Goal: Task Accomplishment & Management: Manage account settings

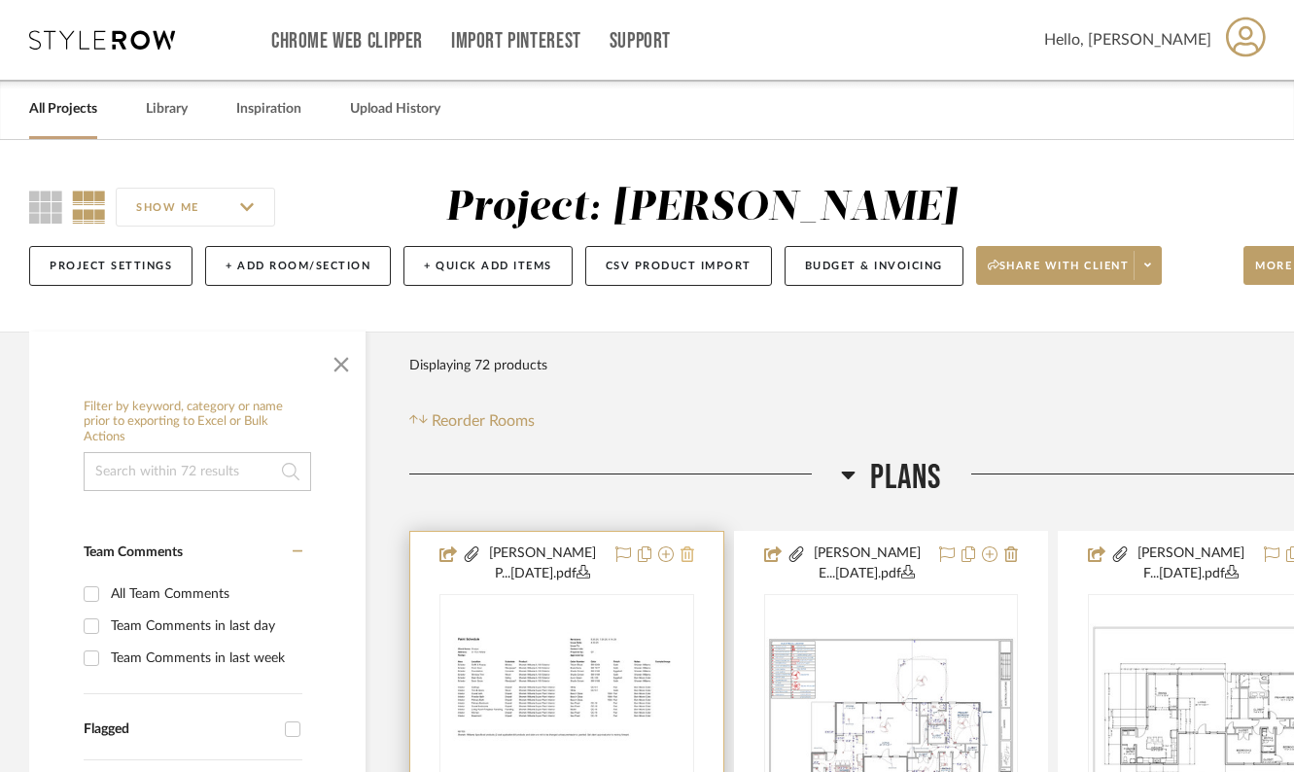
click at [689, 555] on icon at bounding box center [687, 554] width 14 height 16
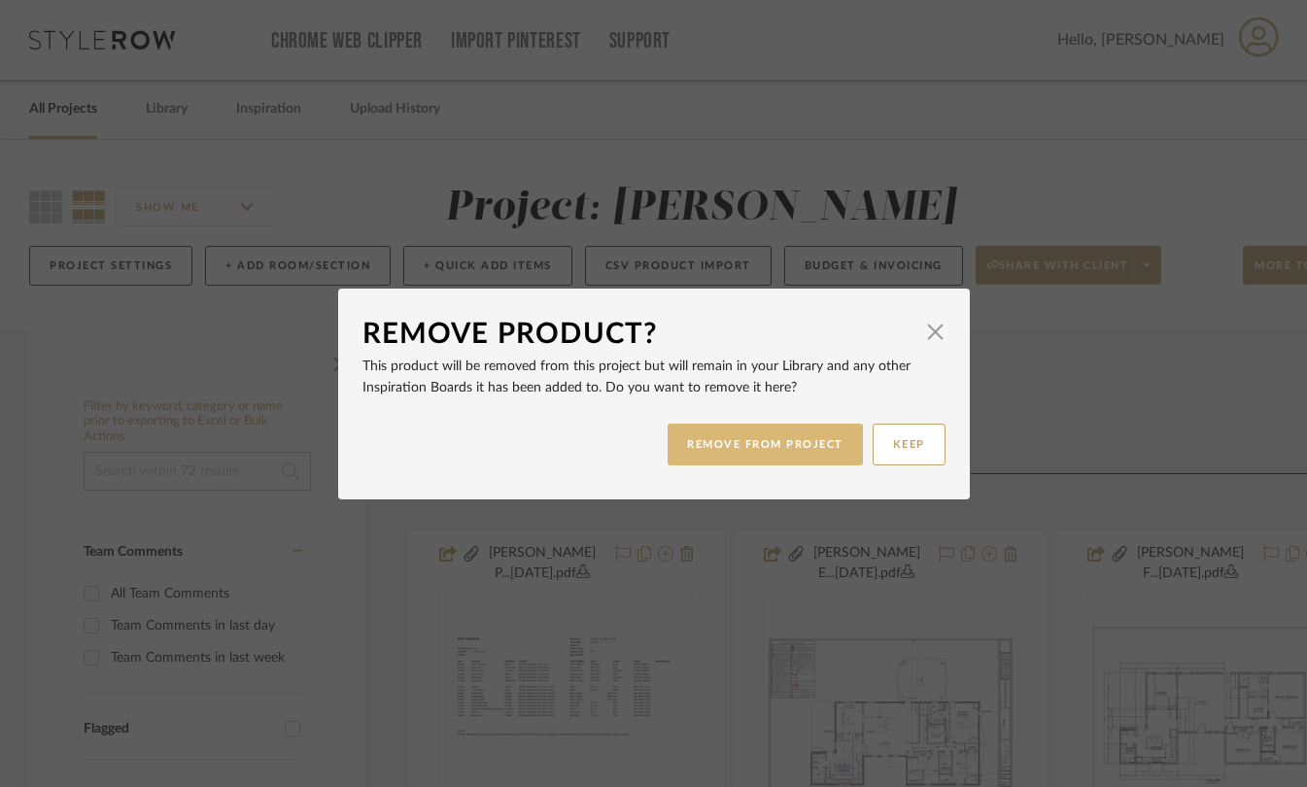
click at [721, 448] on button "REMOVE FROM PROJECT" at bounding box center [765, 445] width 195 height 42
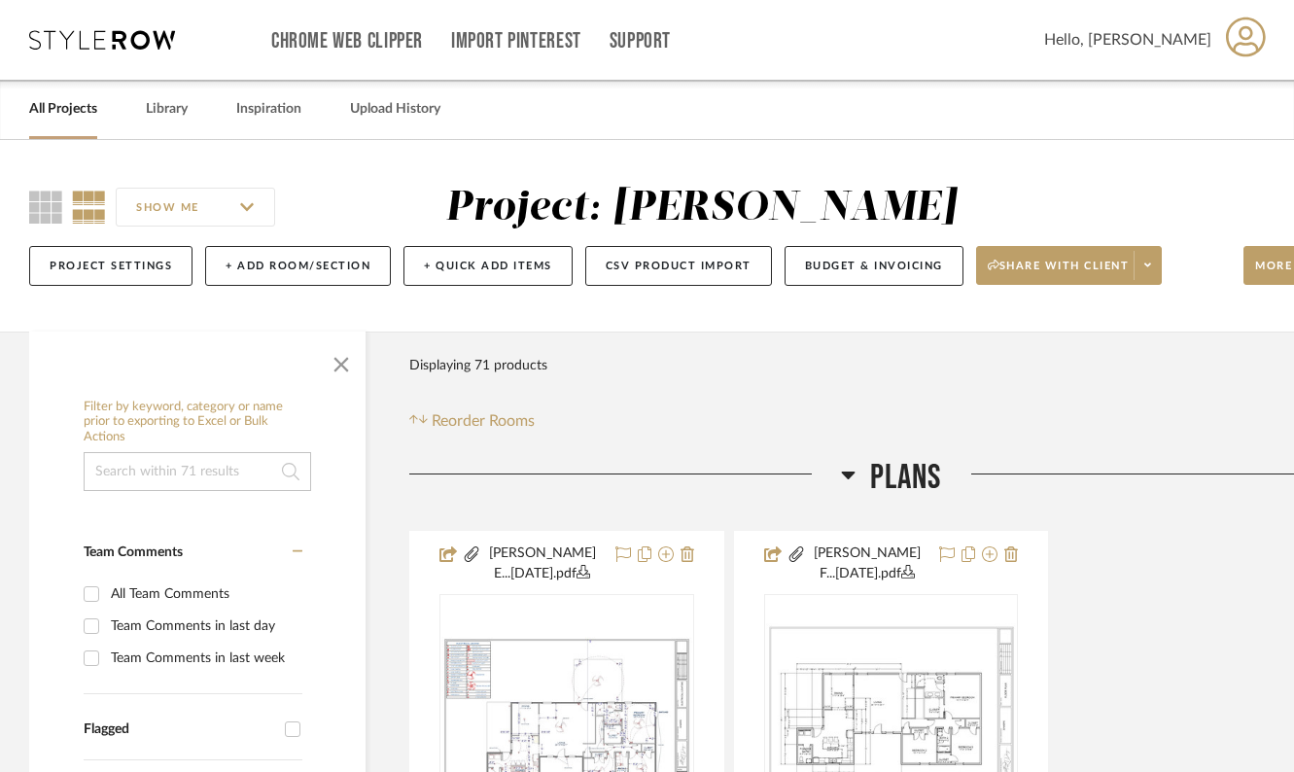
scroll to position [0, 106]
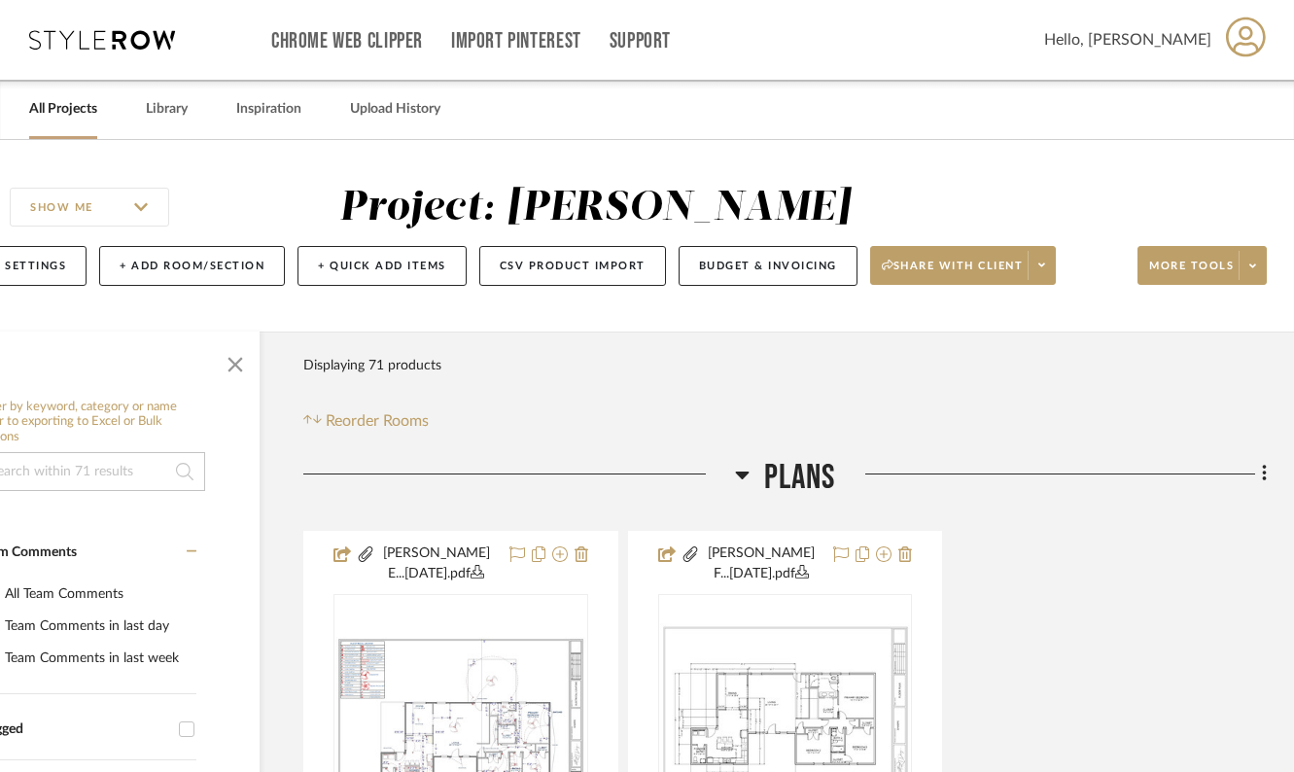
click at [1259, 471] on fa-icon at bounding box center [1261, 476] width 13 height 32
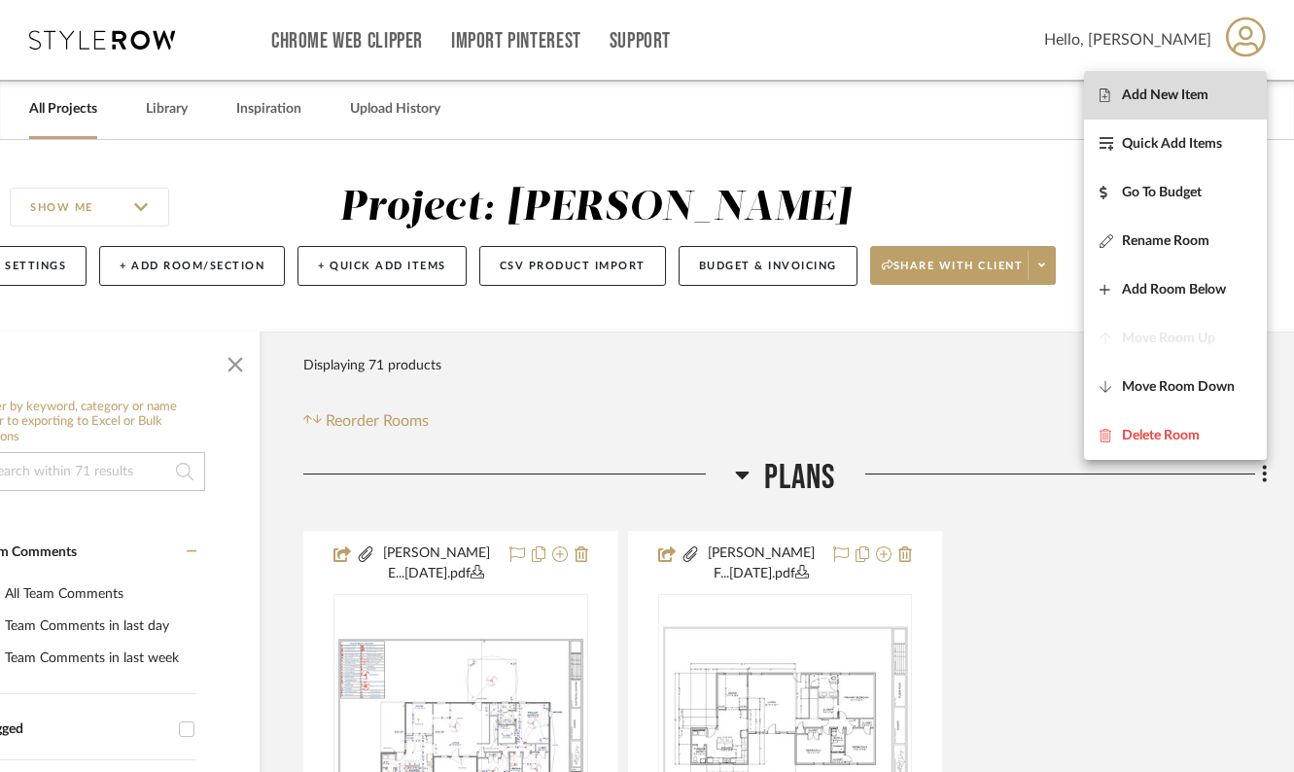
click at [1205, 88] on span "Add New Item" at bounding box center [1165, 95] width 87 height 17
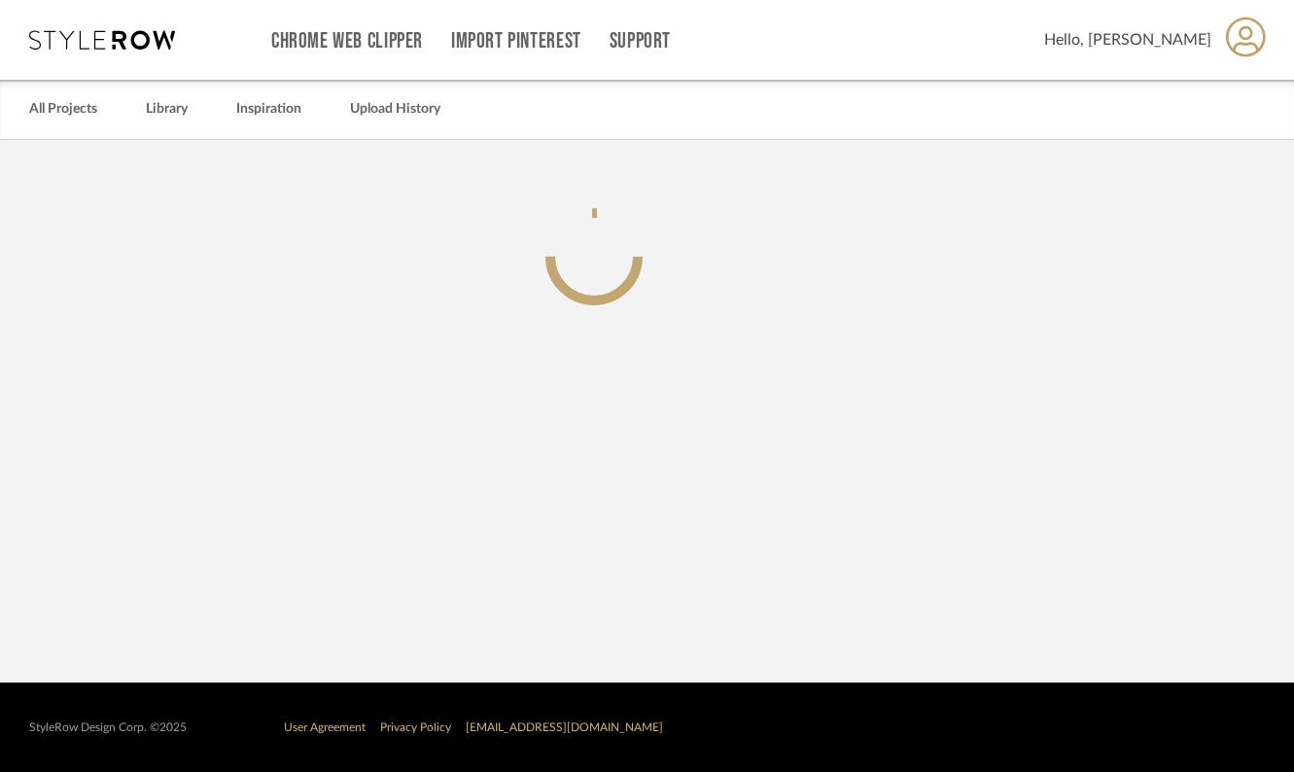
scroll to position [0, 92]
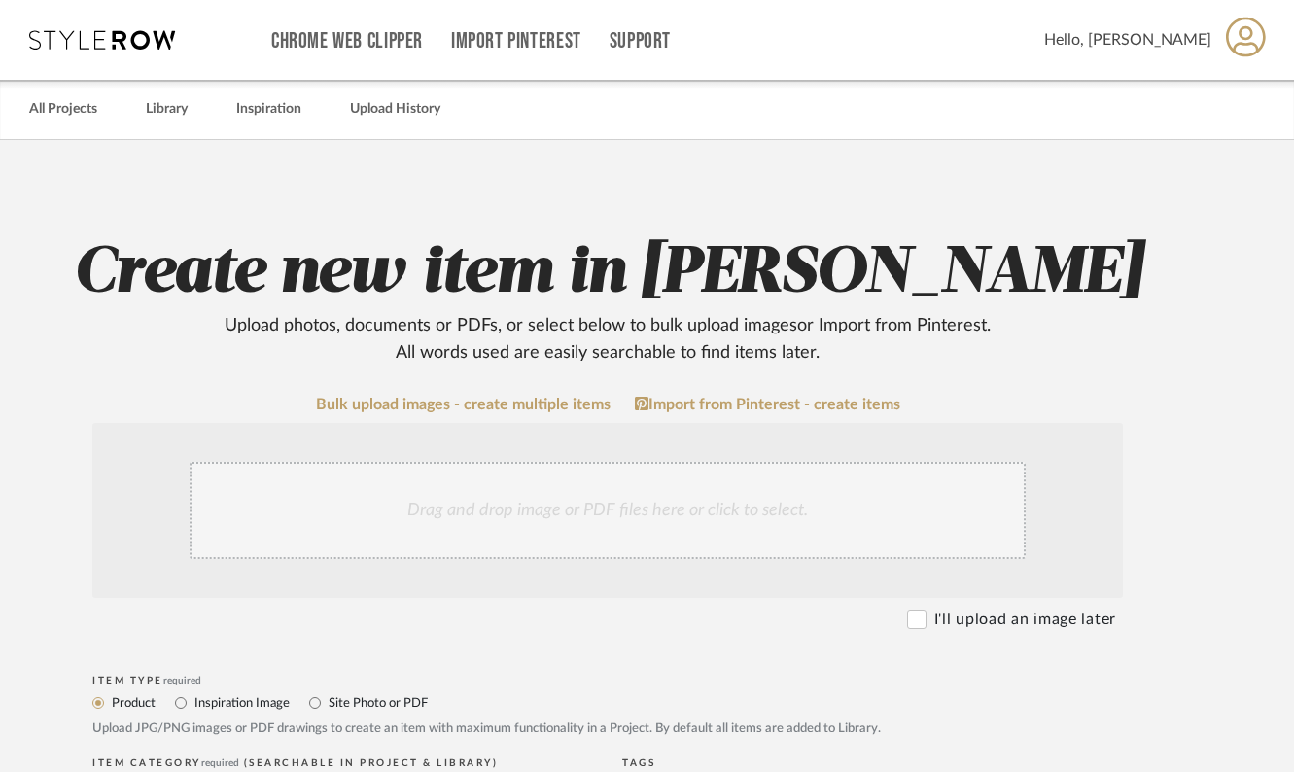
click at [334, 710] on label "Site Photo or PDF" at bounding box center [377, 702] width 101 height 21
click at [327, 710] on input "Site Photo or PDF" at bounding box center [314, 702] width 23 height 23
radio input "true"
click at [386, 533] on div "Drag and drop image or PDF files here or click to select." at bounding box center [608, 510] width 836 height 97
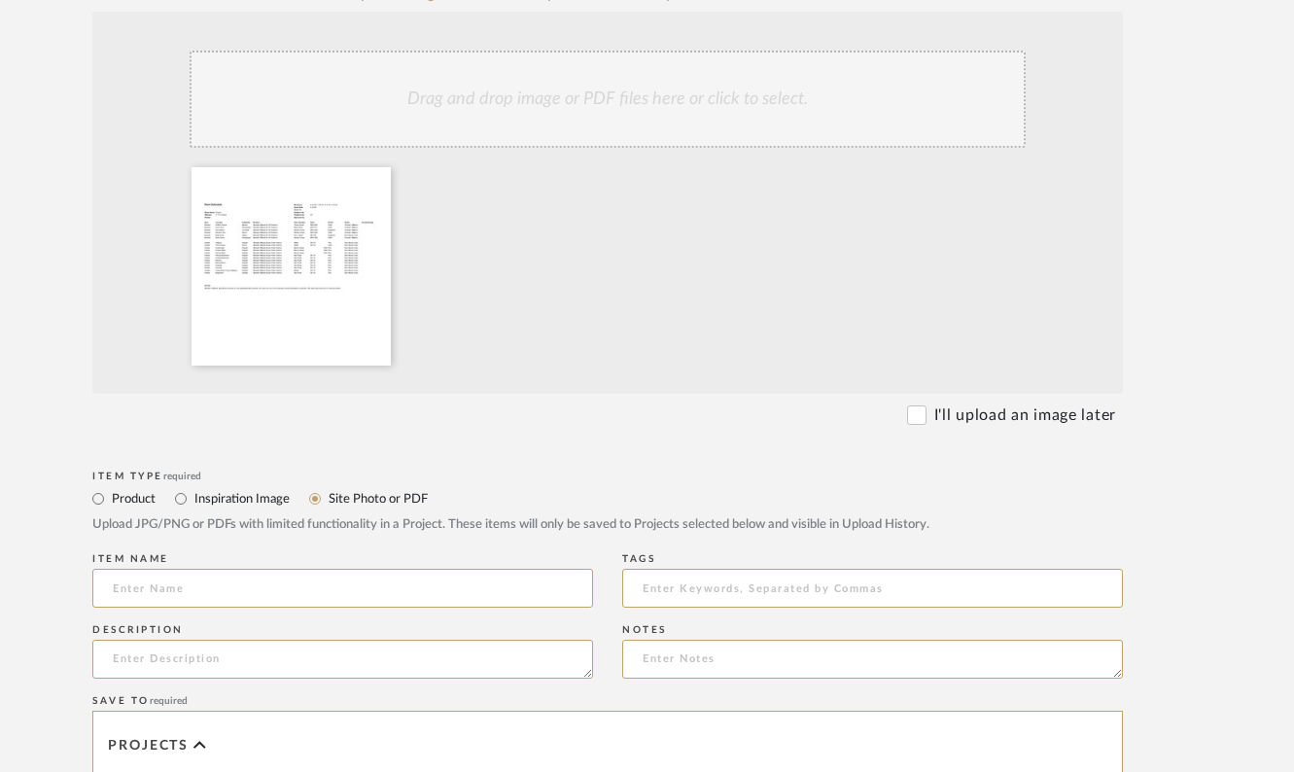
scroll to position [492, 92]
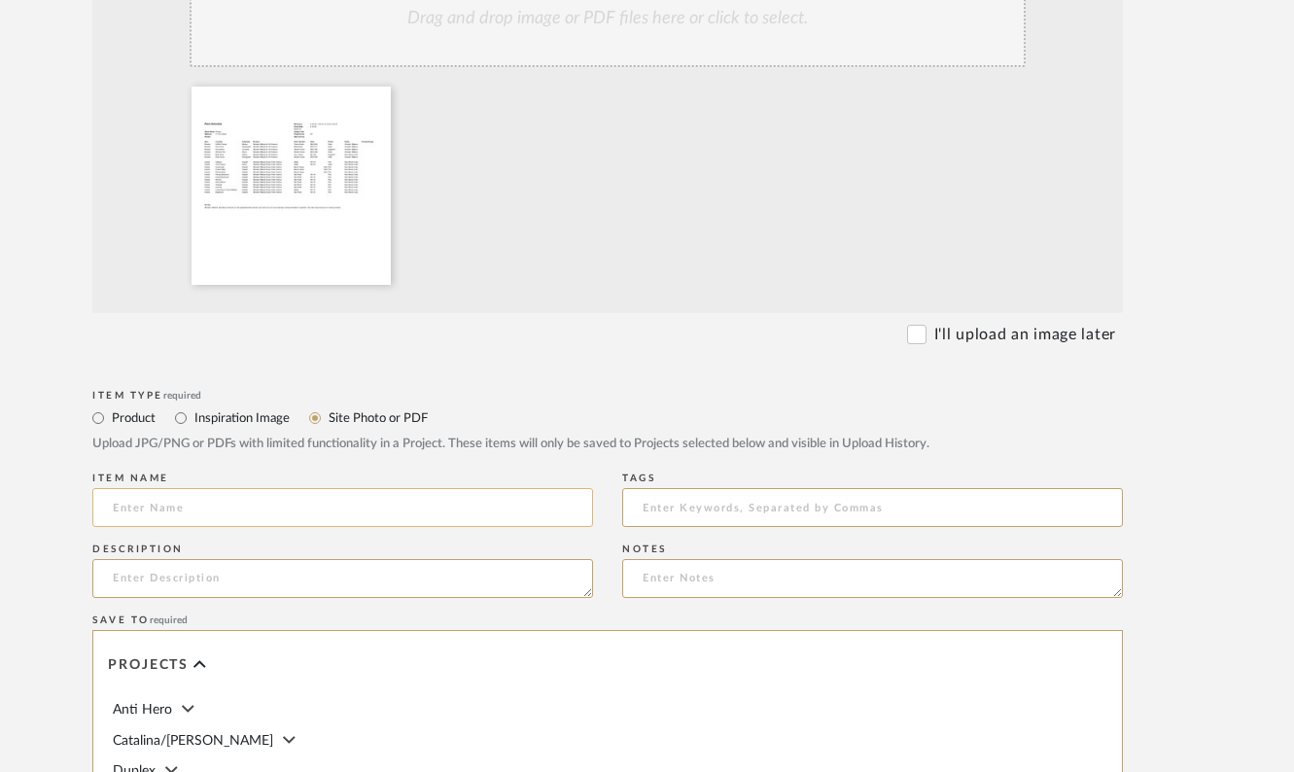
click at [366, 505] on input at bounding box center [342, 507] width 501 height 39
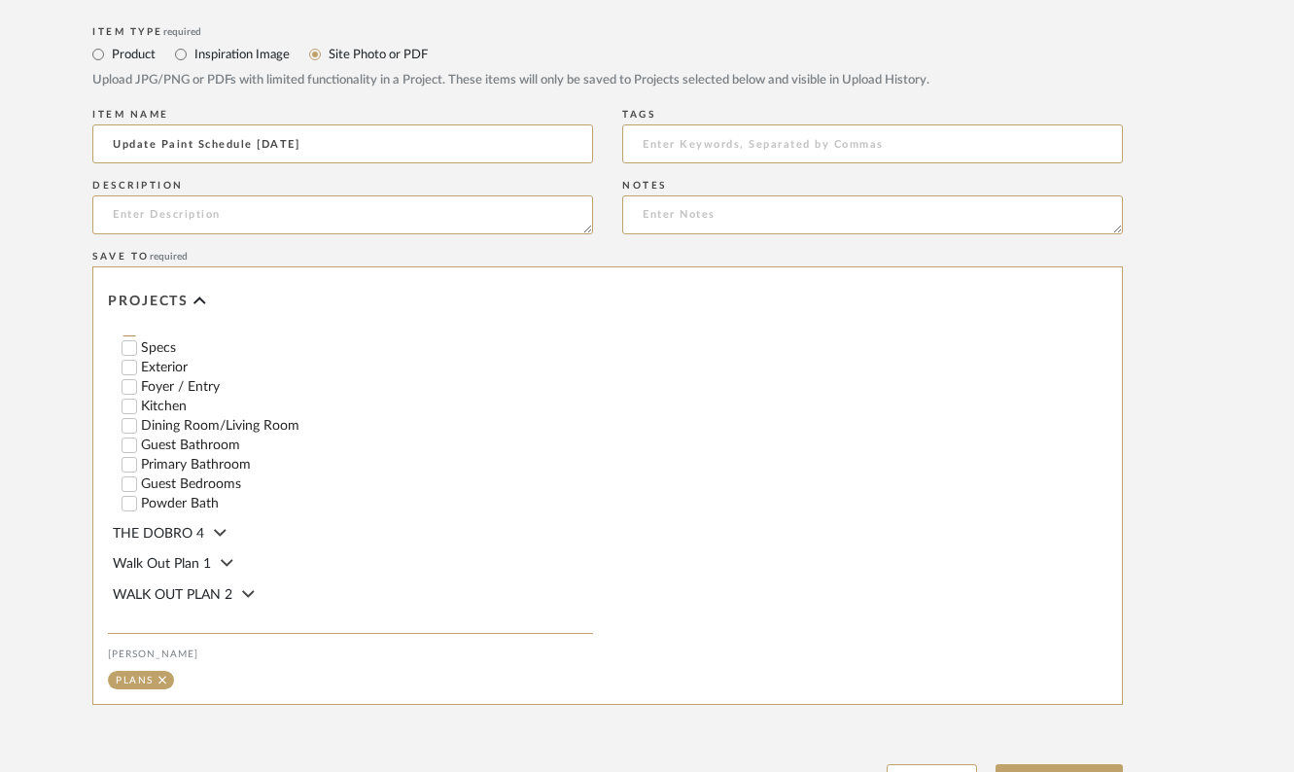
scroll to position [1028, 92]
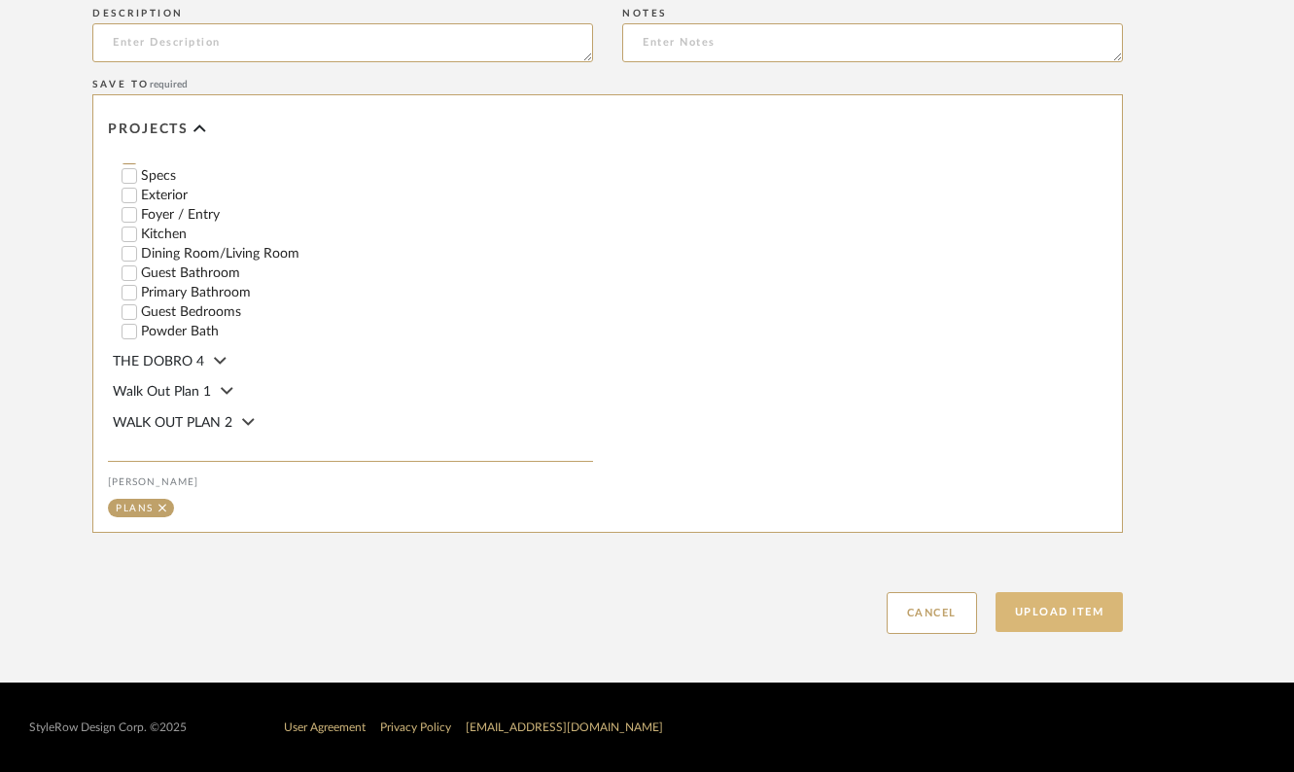
type input "Update Paint Schedule [DATE]"
click at [1060, 606] on button "Upload Item" at bounding box center [1059, 612] width 128 height 40
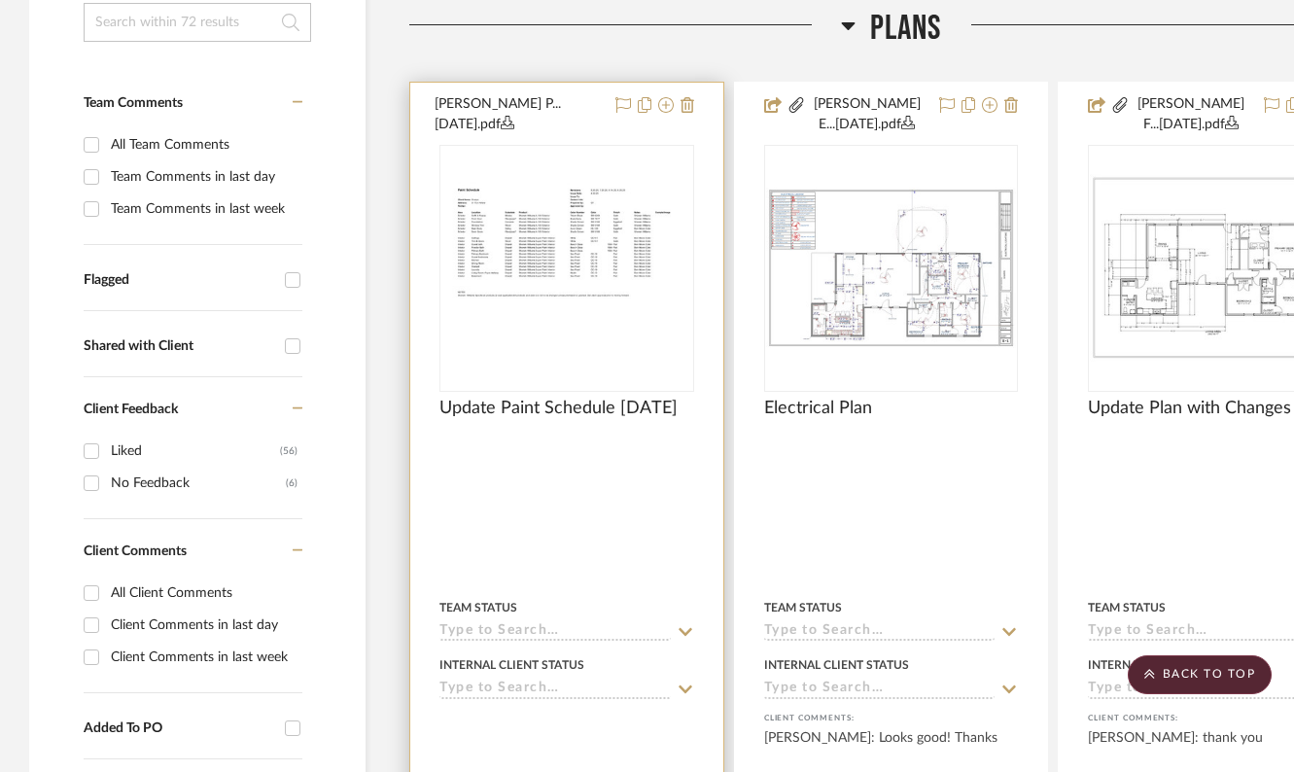
scroll to position [456, 0]
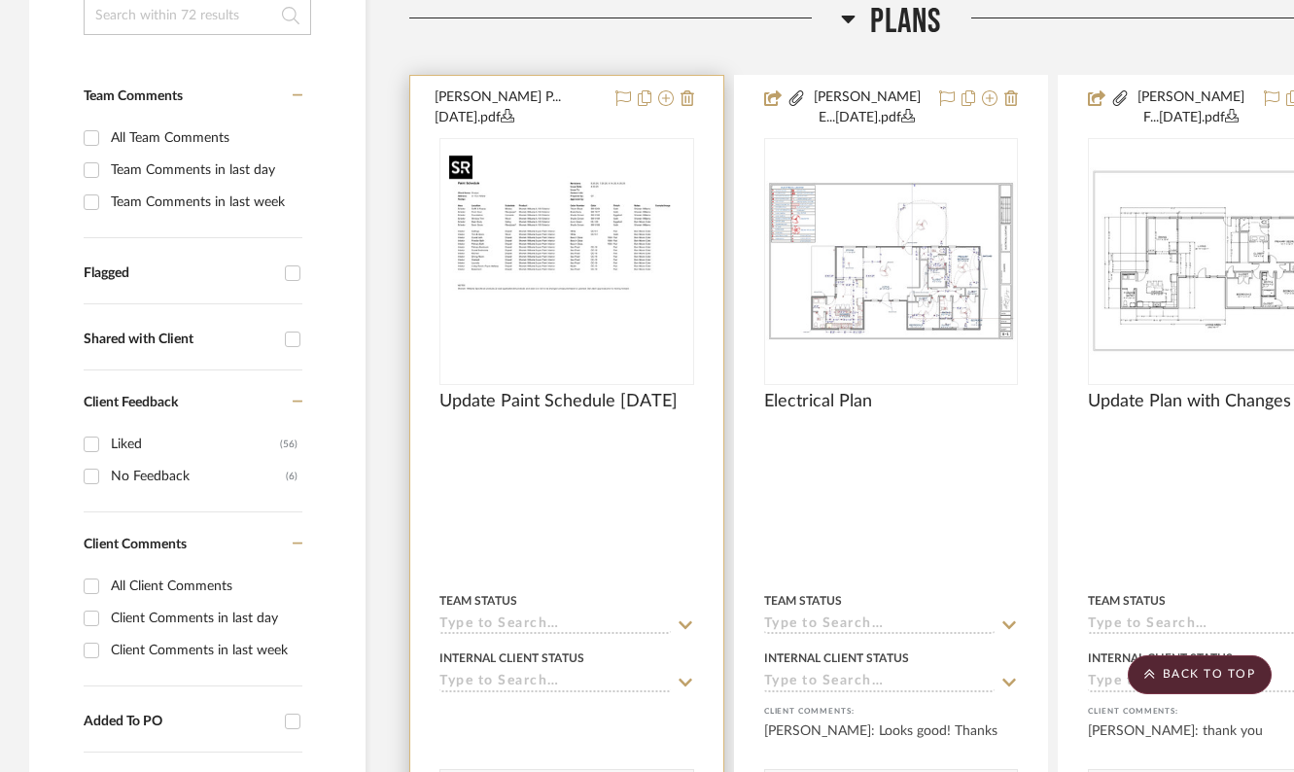
click at [592, 292] on img "0" at bounding box center [566, 260] width 251 height 193
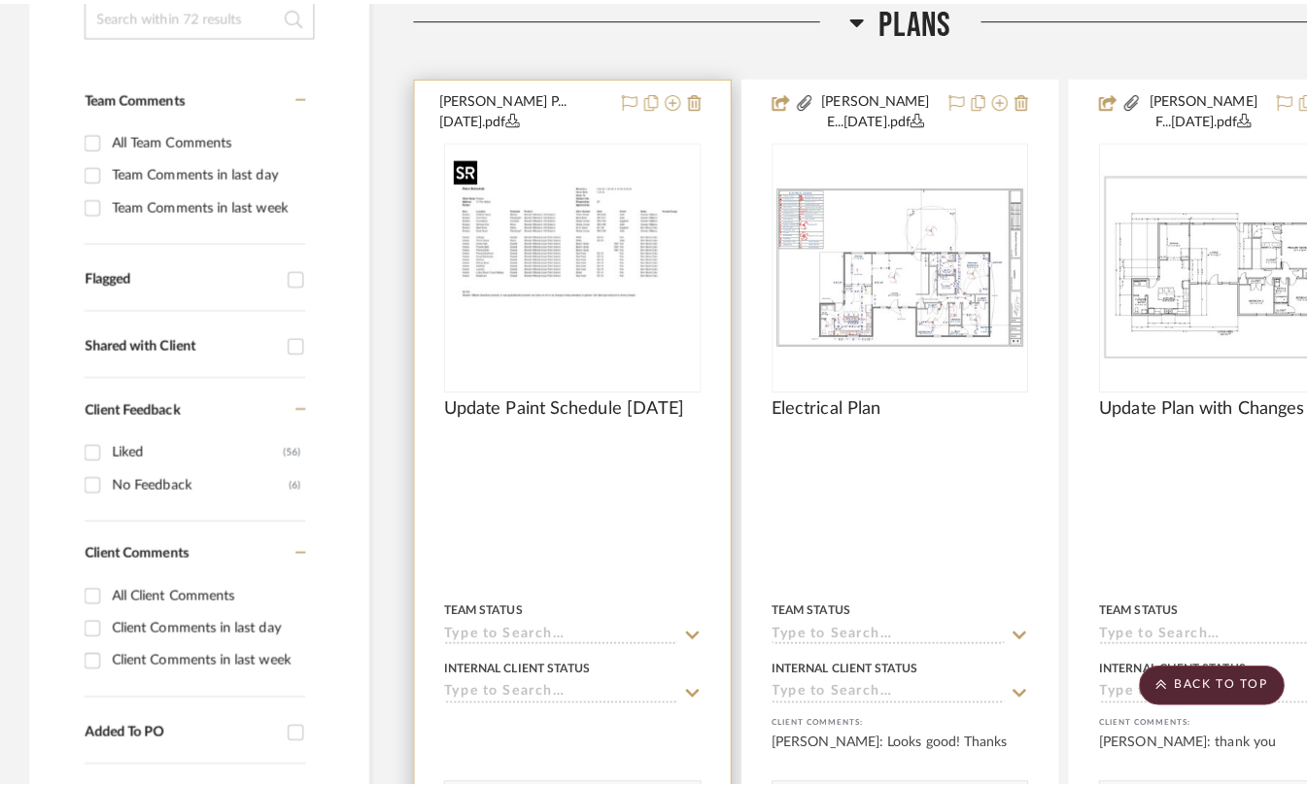
scroll to position [0, 0]
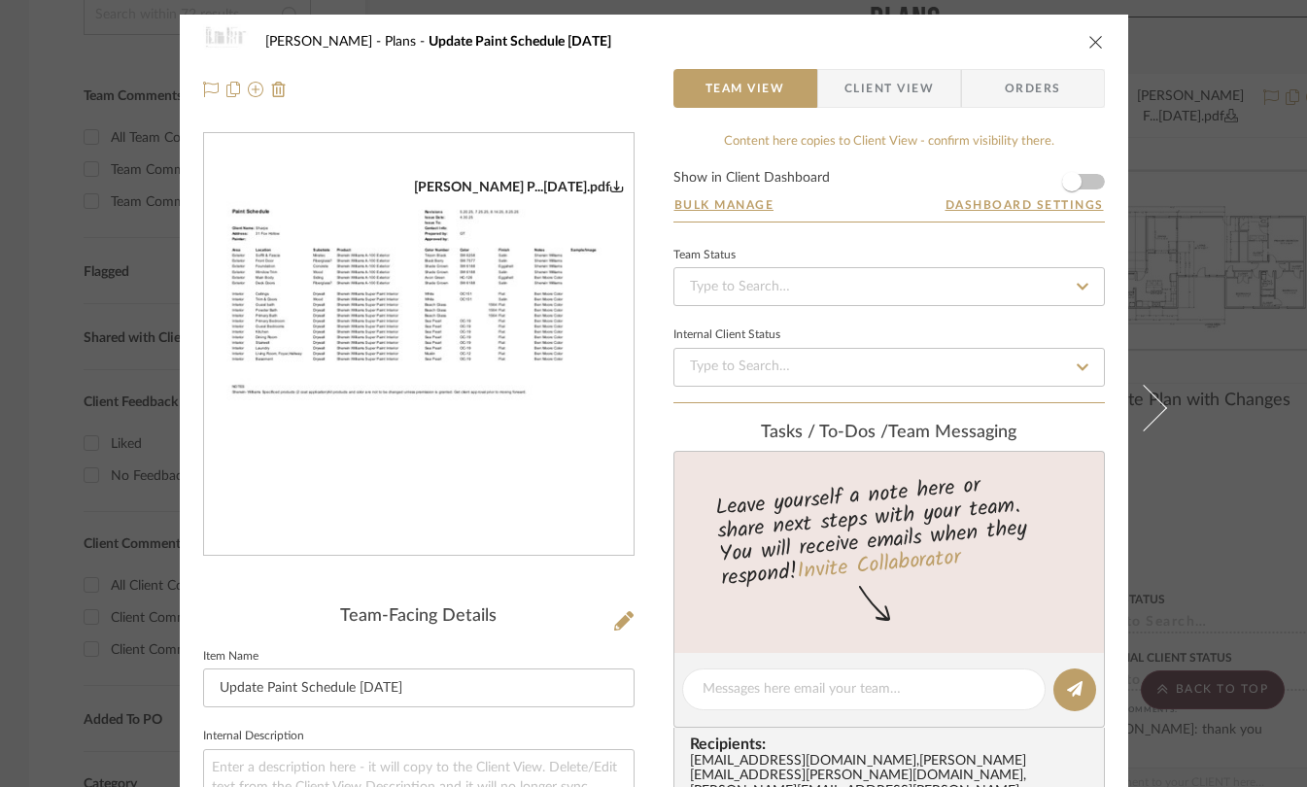
click at [1094, 181] on form "Show in Client Dashboard Bulk Manage Dashboard Settings" at bounding box center [890, 196] width 432 height 51
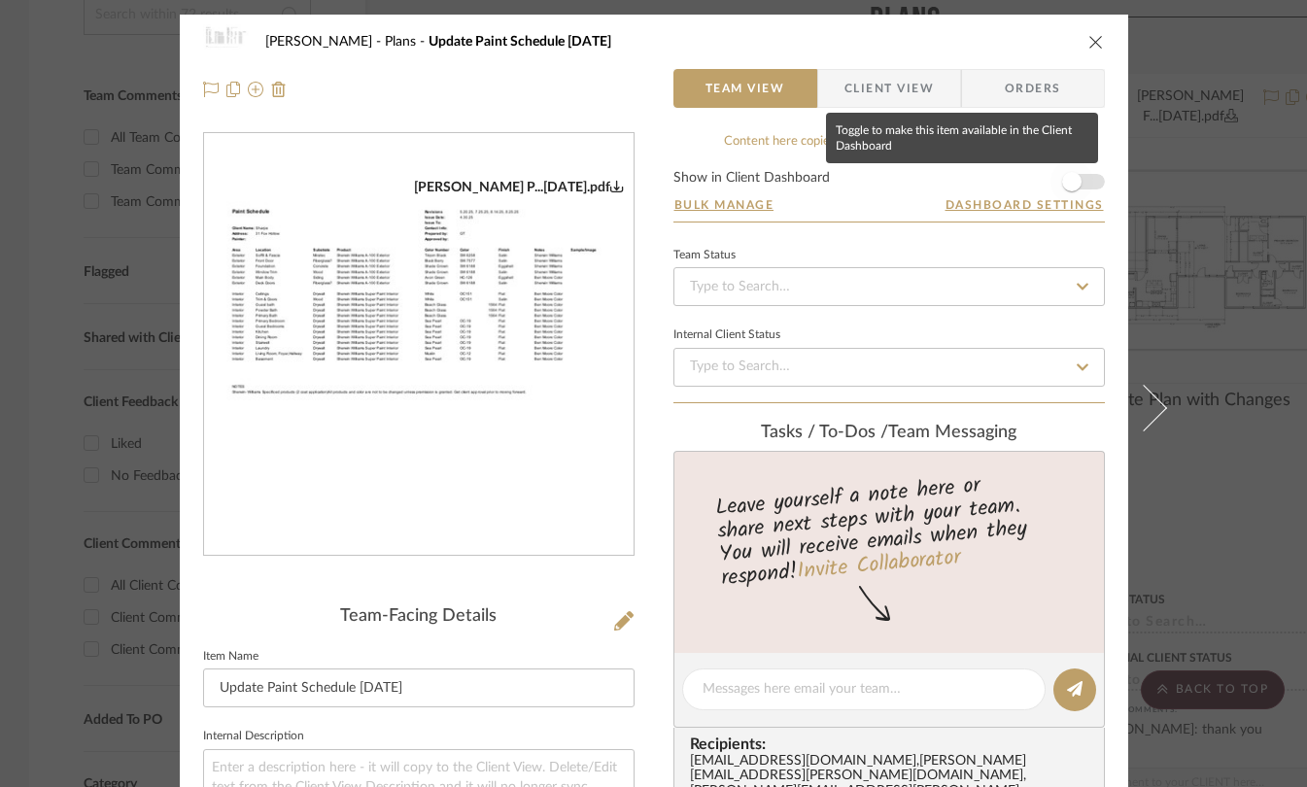
click at [1076, 180] on span "button" at bounding box center [1072, 181] width 43 height 43
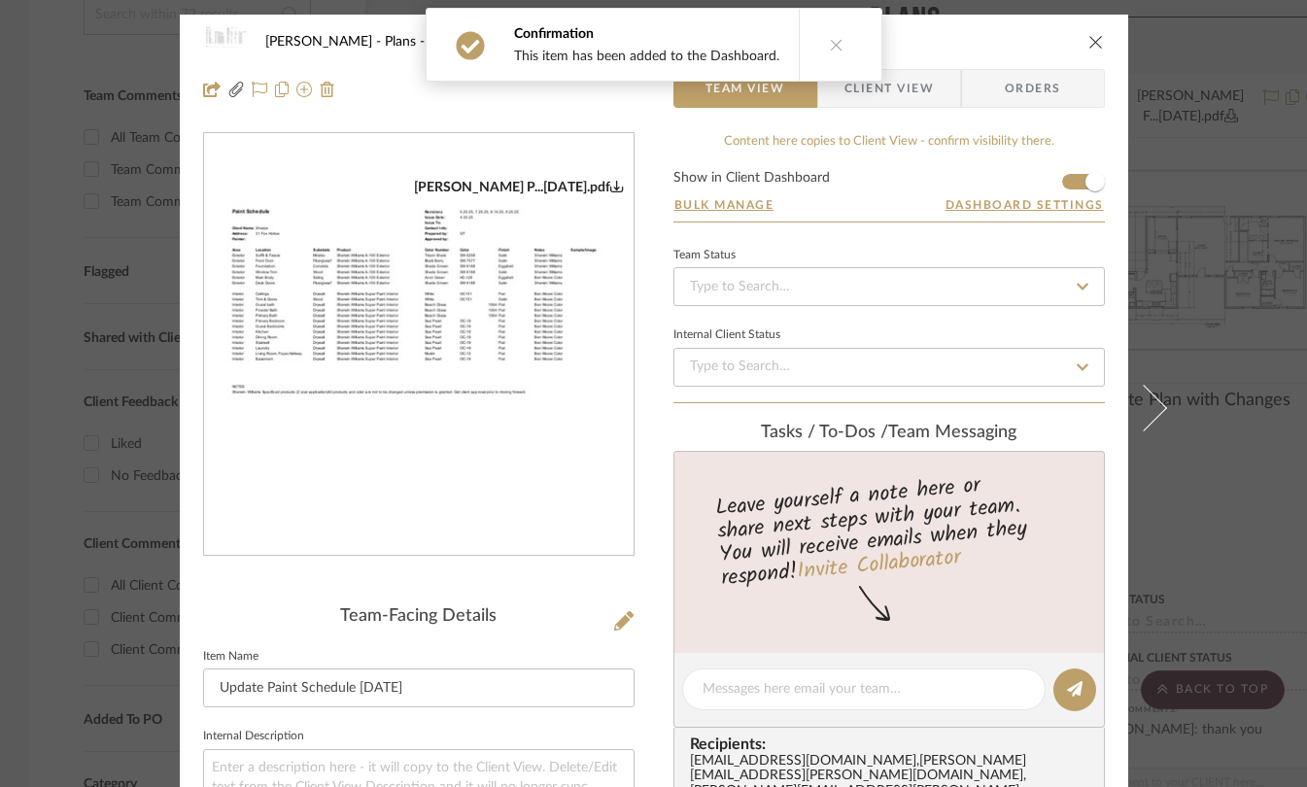
click at [1247, 155] on div "[PERSON_NAME] Plans Update Paint Schedule [DATE] Team View Client View Orders […" at bounding box center [653, 393] width 1307 height 787
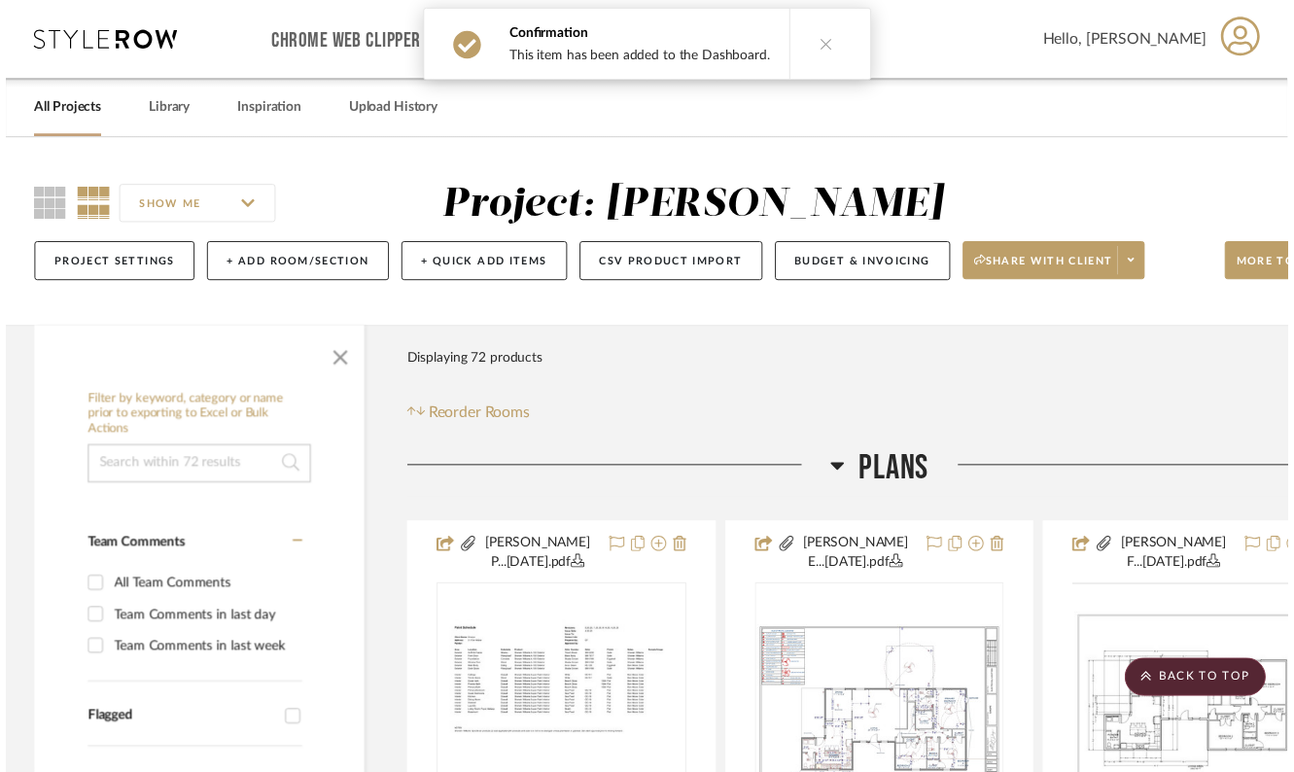
scroll to position [456, 0]
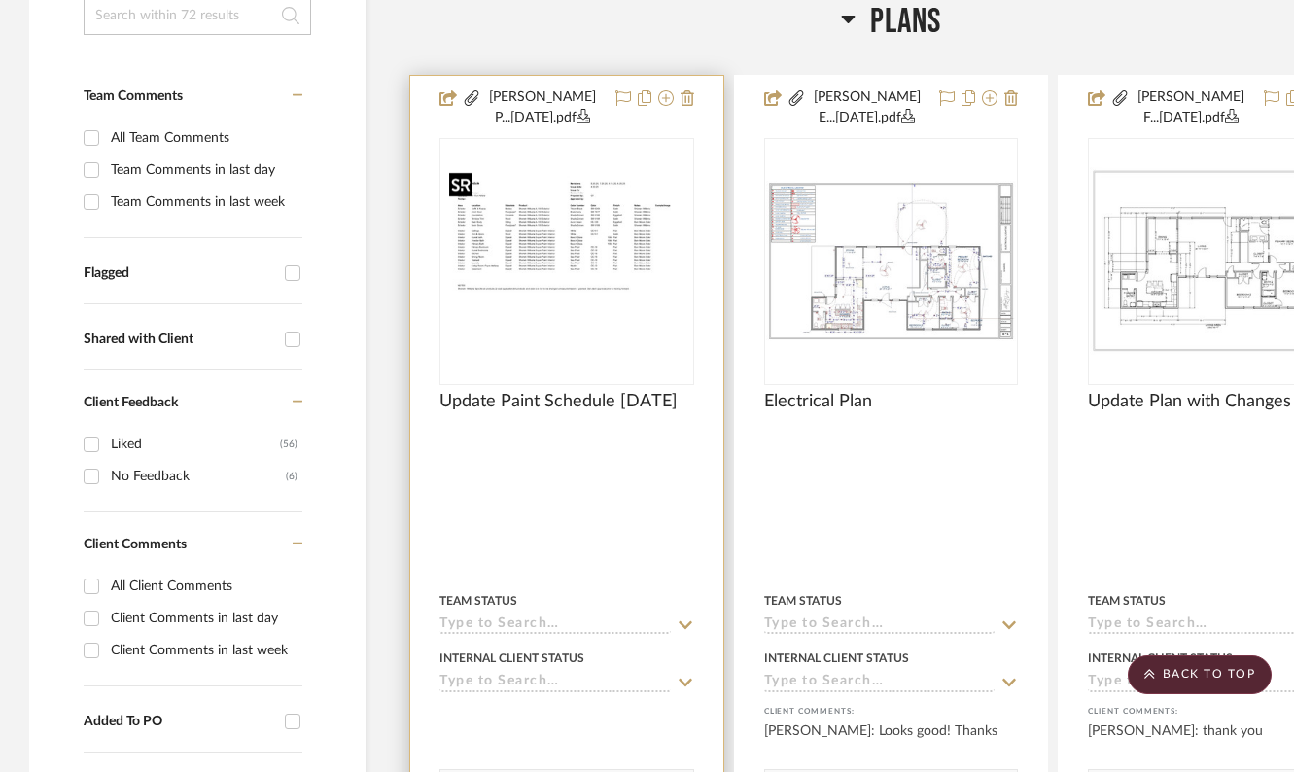
click at [642, 348] on img "0" at bounding box center [566, 260] width 251 height 193
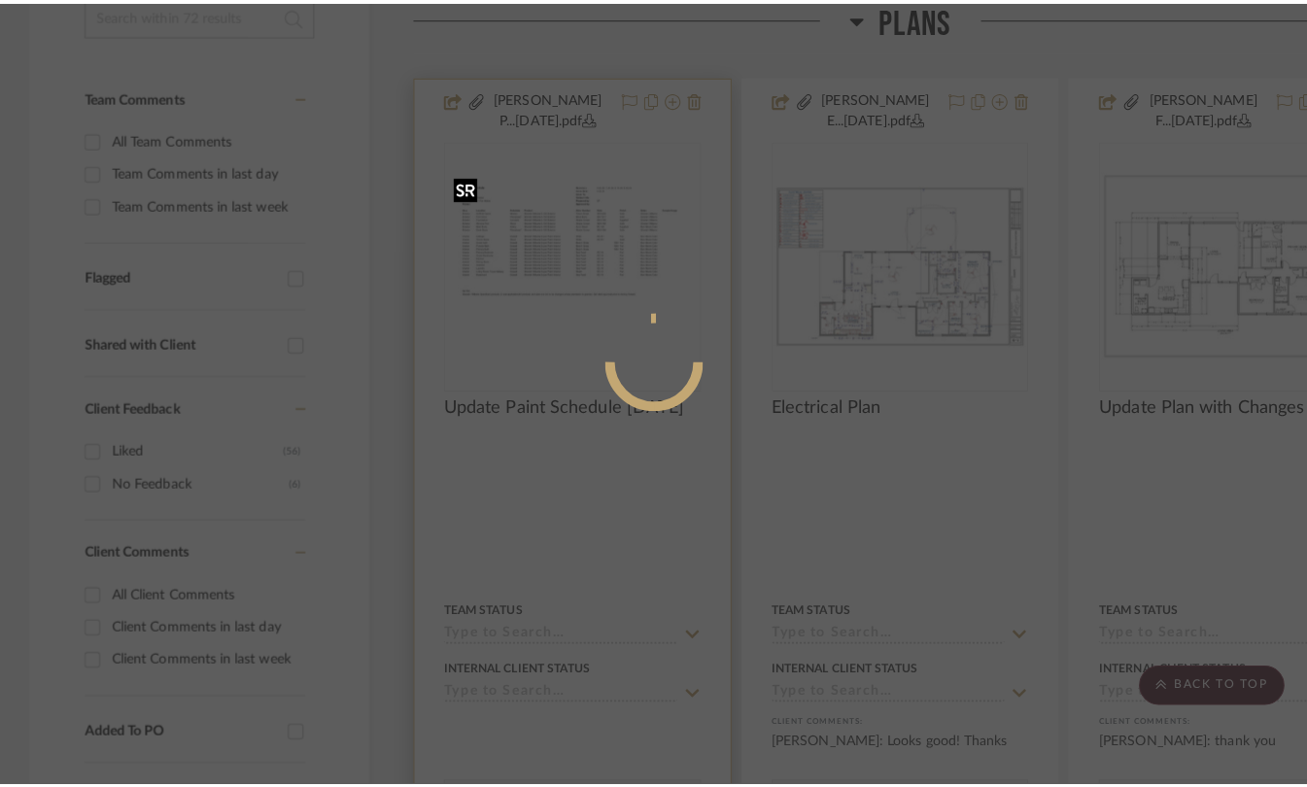
scroll to position [0, 0]
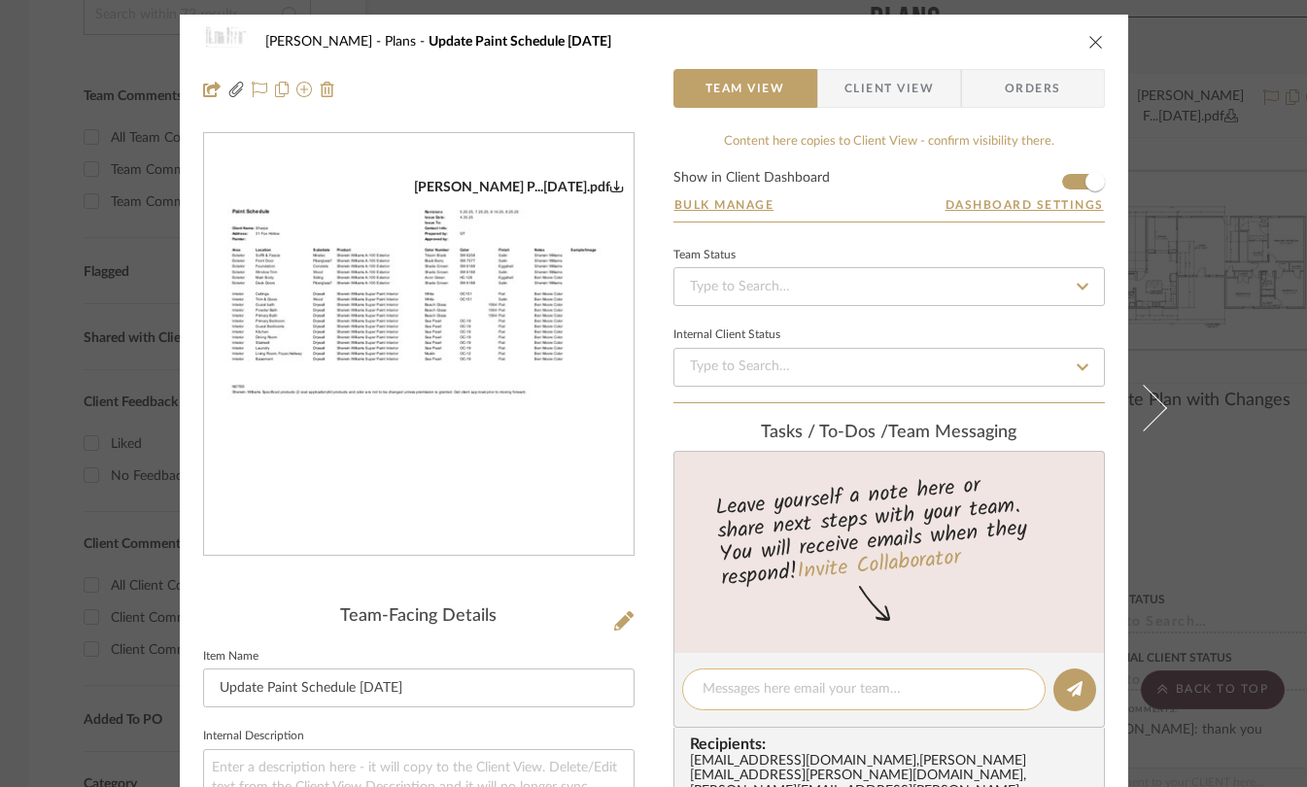
click at [764, 682] on textarea at bounding box center [864, 690] width 323 height 20
click at [871, 79] on span "Client View" at bounding box center [889, 88] width 89 height 39
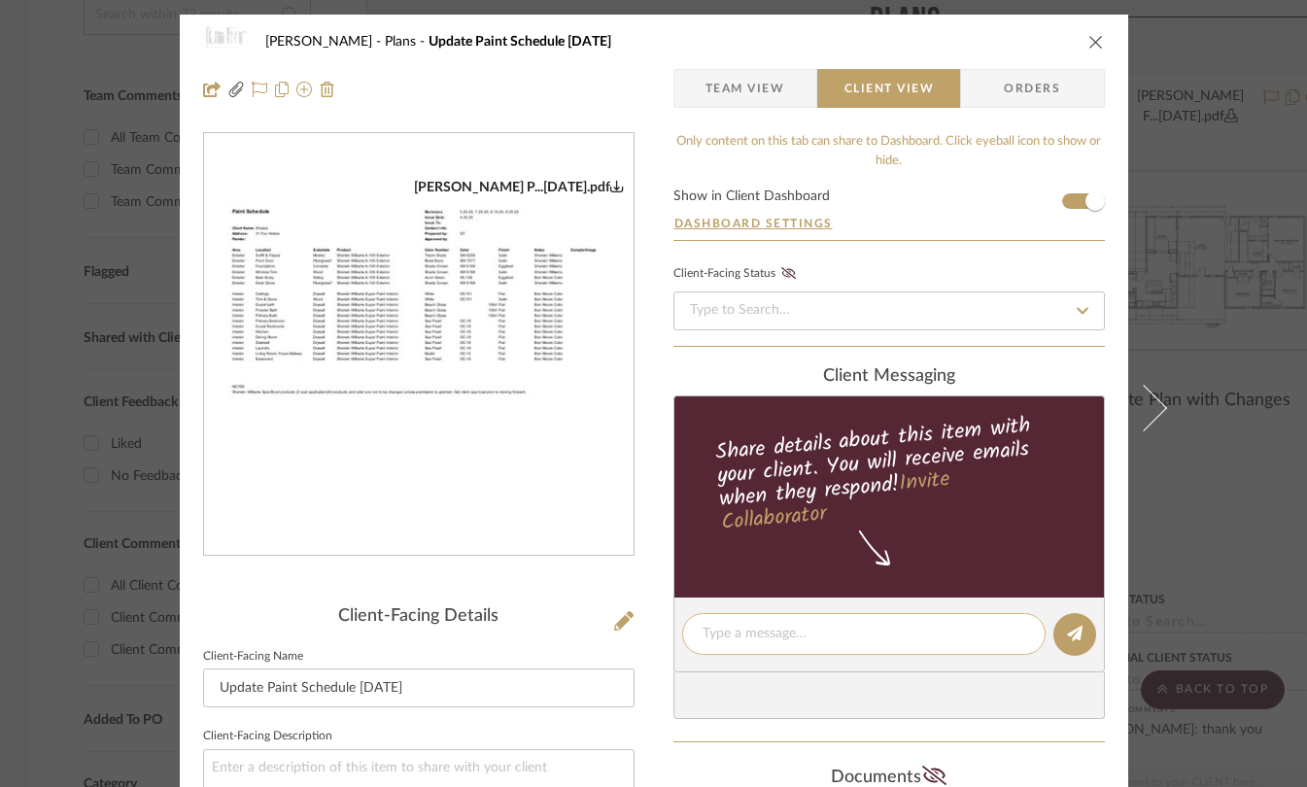
click at [736, 634] on textarea at bounding box center [864, 634] width 323 height 20
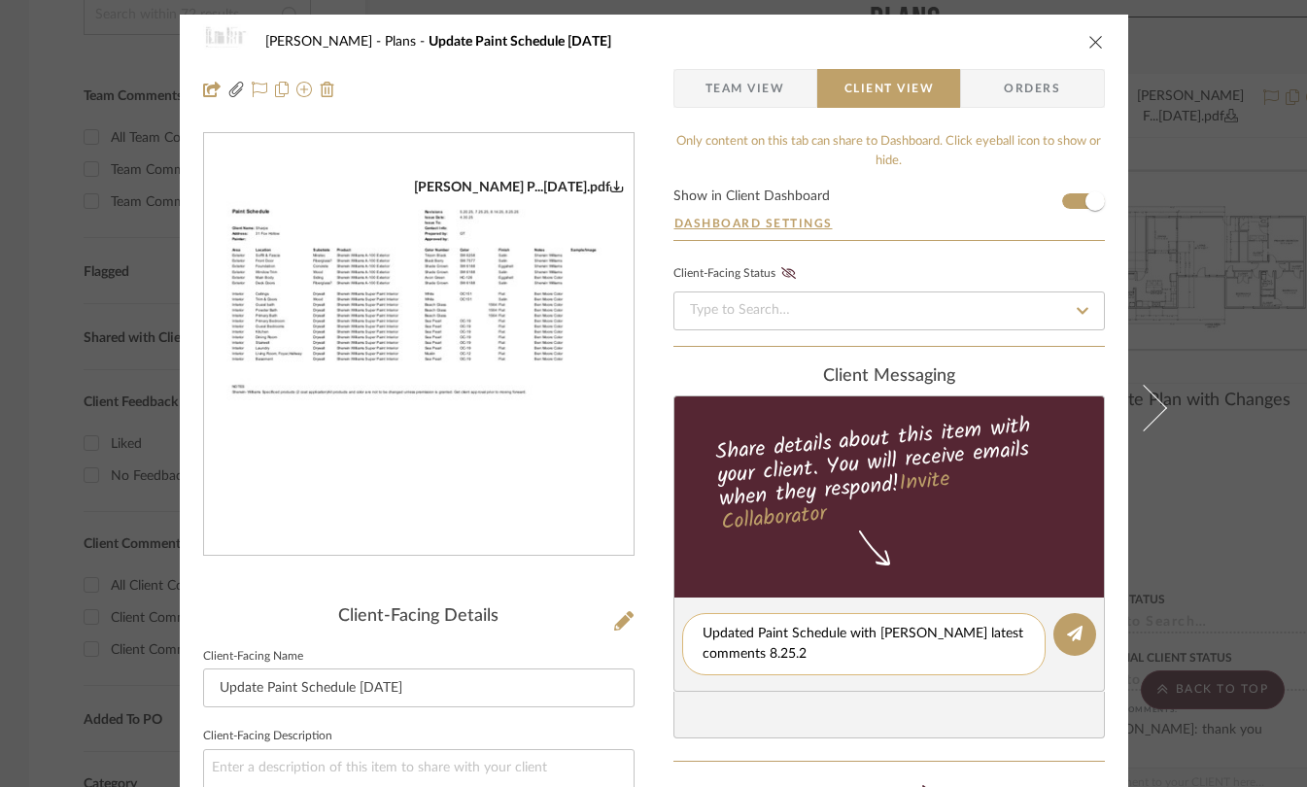
type textarea "Updated Paint Schedule with [PERSON_NAME] latest comments [DATE]"
